Goal: Check status: Check status

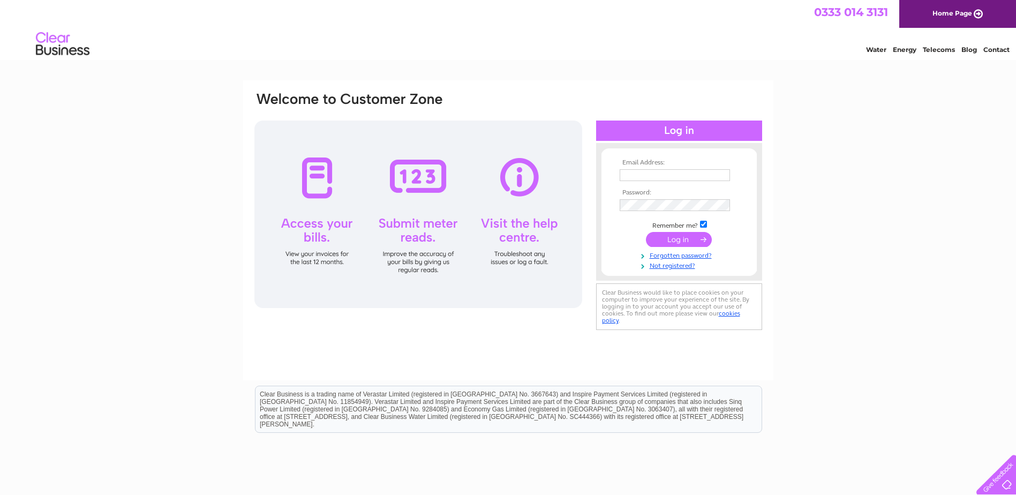
type input "[EMAIL_ADDRESS][DOMAIN_NAME]"
click at [679, 237] on input "submit" at bounding box center [679, 239] width 66 height 15
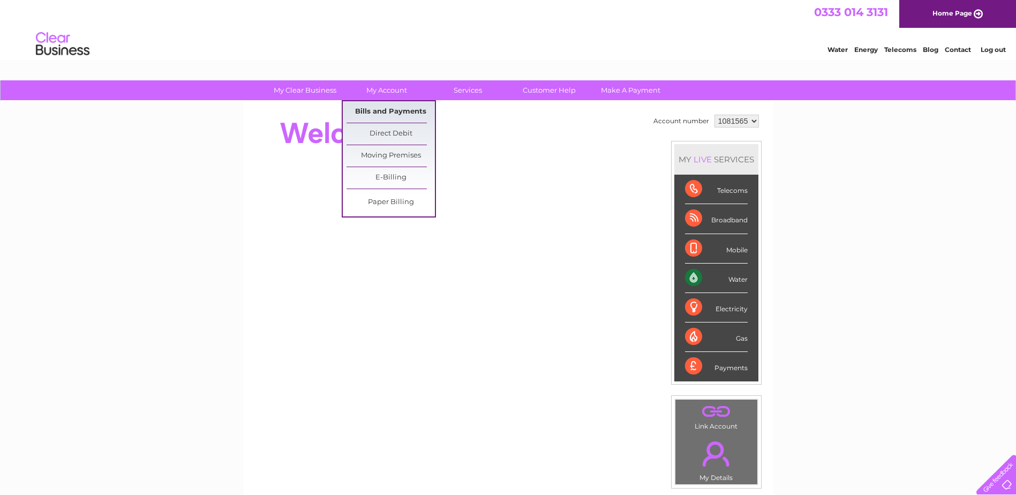
click at [378, 110] on link "Bills and Payments" at bounding box center [391, 111] width 88 height 21
